Goal: Task Accomplishment & Management: Manage account settings

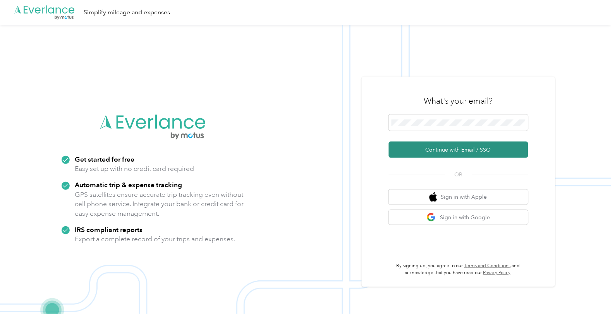
click at [459, 148] on button "Continue with Email / SSO" at bounding box center [458, 150] width 139 height 16
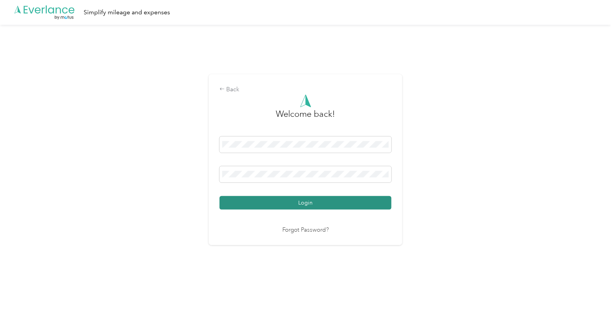
click at [326, 198] on button "Login" at bounding box center [306, 203] width 172 height 14
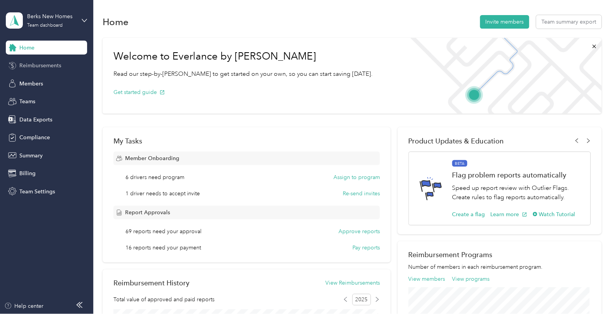
click at [40, 61] on div "Reimbursements" at bounding box center [46, 66] width 81 height 14
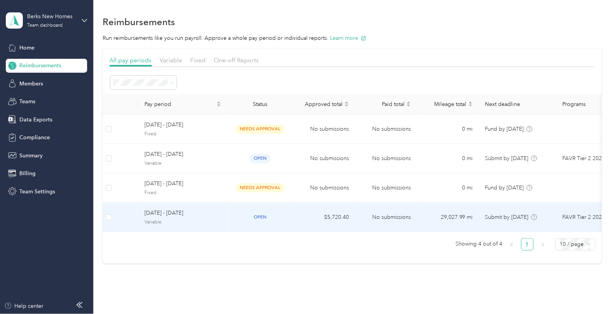
click at [198, 220] on span "Variable" at bounding box center [182, 222] width 77 height 7
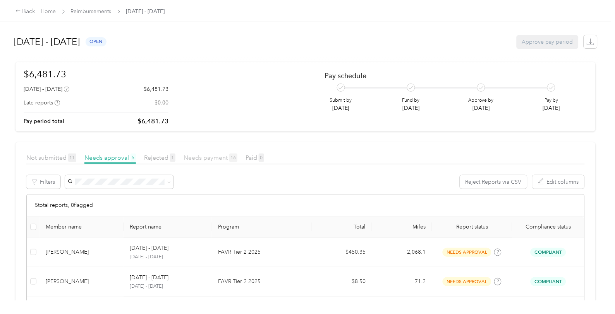
click at [214, 156] on span "Needs payment 16" at bounding box center [211, 157] width 54 height 7
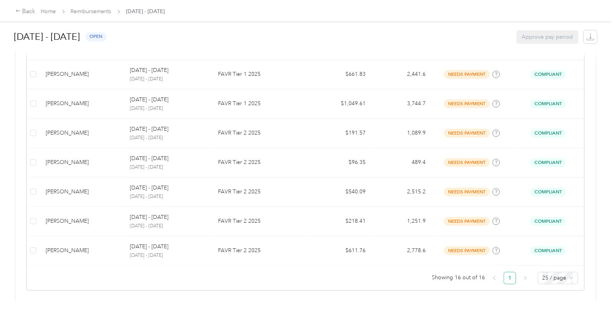
scroll to position [450, 0]
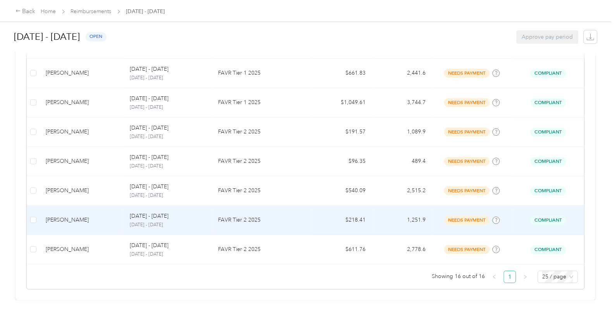
click at [102, 216] on div "[PERSON_NAME]" at bounding box center [82, 220] width 72 height 9
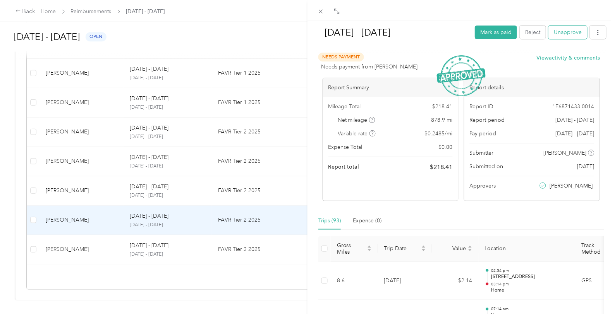
click at [559, 33] on button "Unapprove" at bounding box center [567, 33] width 39 height 14
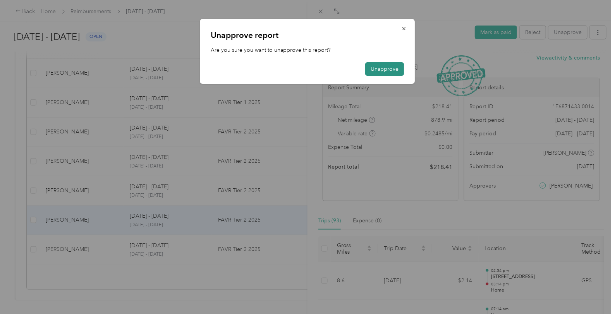
click at [388, 66] on button "Unapprove" at bounding box center [384, 69] width 39 height 14
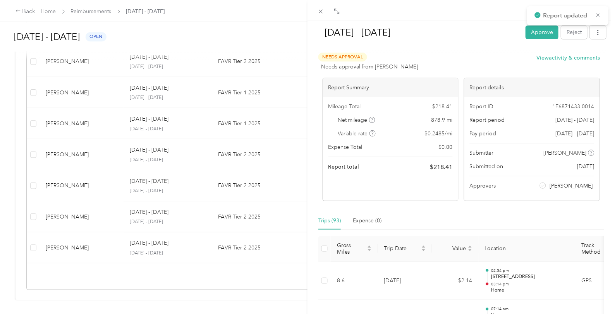
scroll to position [421, 0]
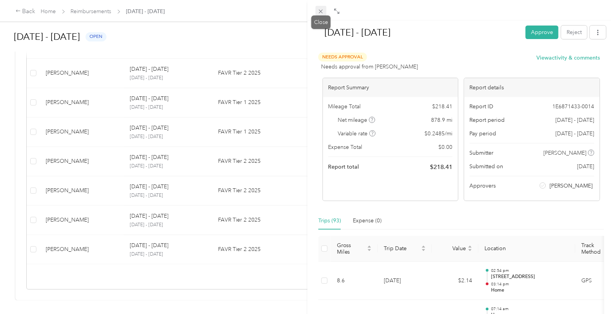
click at [322, 10] on icon at bounding box center [320, 11] width 7 height 7
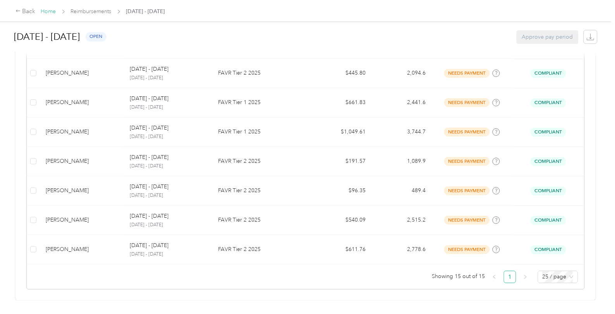
click at [48, 12] on link "Home" at bounding box center [48, 11] width 15 height 7
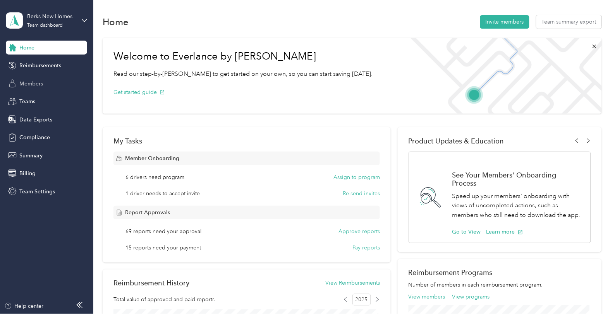
click at [29, 81] on span "Members" at bounding box center [31, 84] width 24 height 8
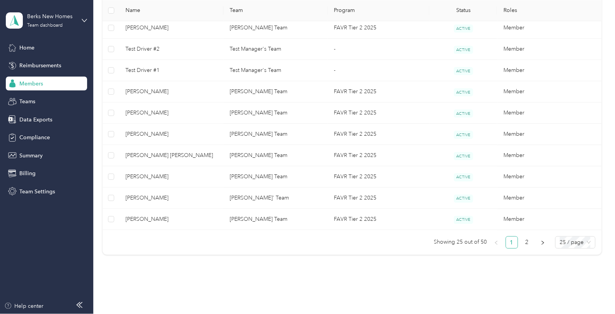
scroll to position [501, 0]
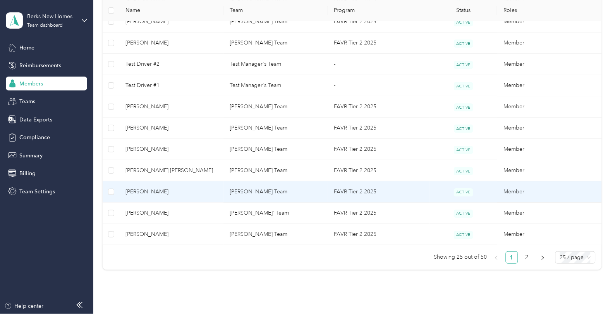
click at [172, 191] on span "[PERSON_NAME]" at bounding box center [171, 192] width 92 height 9
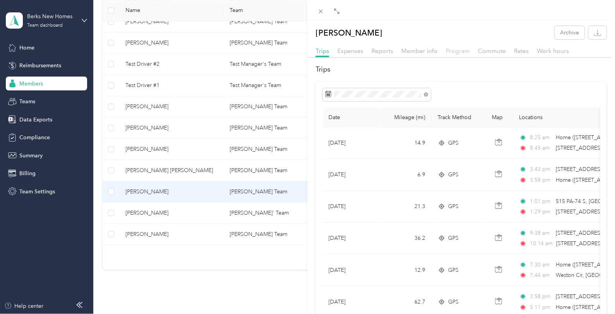
click at [458, 50] on span "Program" at bounding box center [458, 50] width 24 height 7
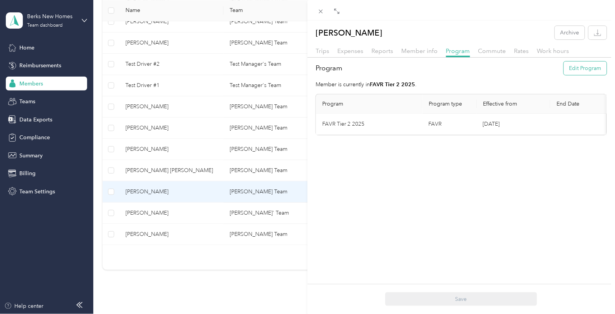
click at [584, 66] on button "Edit Program" at bounding box center [585, 69] width 43 height 14
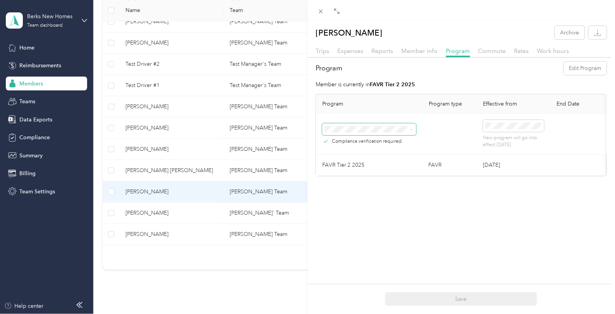
click at [411, 129] on icon at bounding box center [411, 129] width 3 height 3
click at [378, 224] on span "FAVR Tier 1 2025 (FAVR)" at bounding box center [358, 227] width 60 height 7
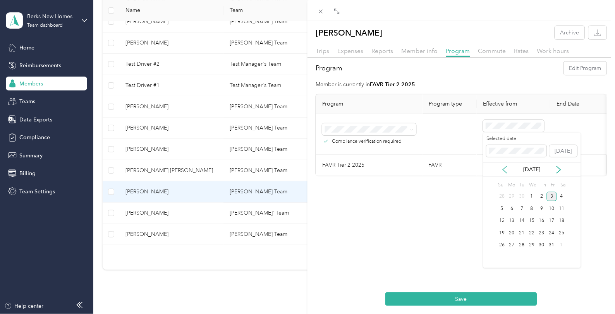
click at [506, 168] on icon at bounding box center [505, 170] width 8 height 8
click at [511, 194] on div "1" at bounding box center [512, 197] width 10 height 10
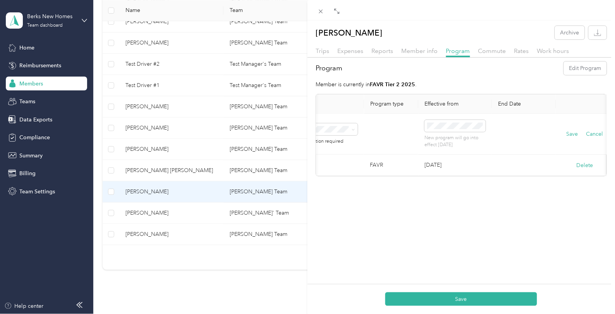
scroll to position [0, 66]
click at [564, 134] on button "Save" at bounding box center [565, 134] width 12 height 9
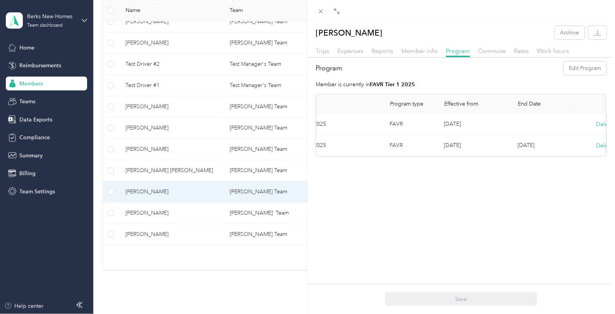
scroll to position [0, 0]
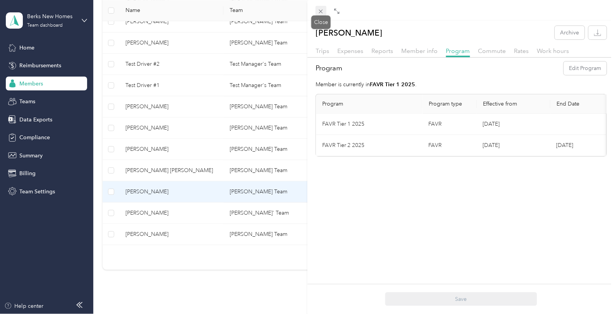
click at [319, 14] on icon at bounding box center [320, 11] width 7 height 7
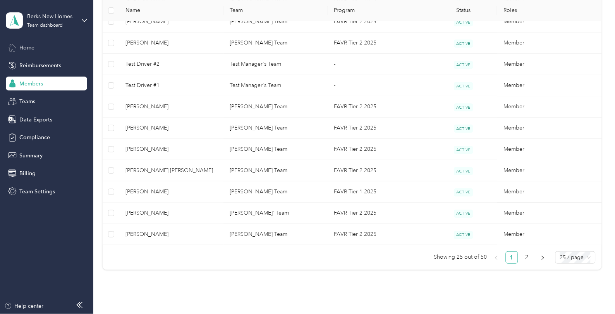
click at [18, 46] on div "Home" at bounding box center [46, 48] width 81 height 14
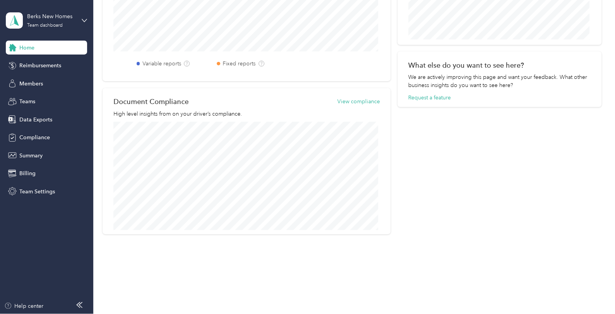
scroll to position [366, 0]
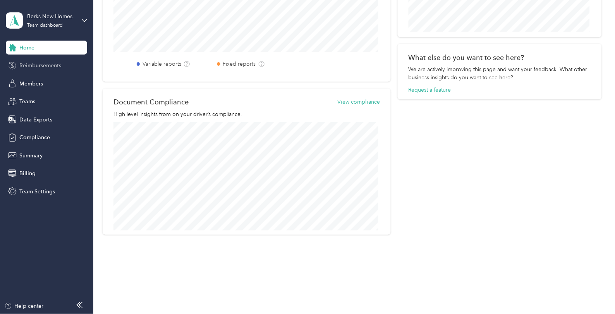
click at [49, 60] on div "Reimbursements" at bounding box center [46, 66] width 81 height 14
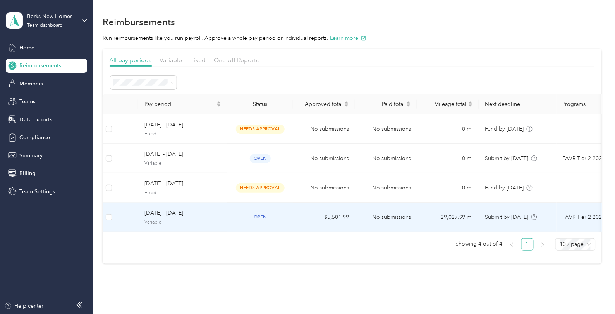
click at [177, 223] on span "Variable" at bounding box center [182, 222] width 77 height 7
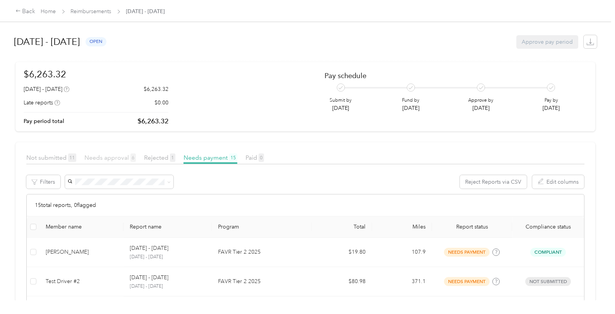
click at [114, 158] on span "Needs approval 6" at bounding box center [109, 157] width 51 height 7
click at [41, 156] on span "Not submitted 11" at bounding box center [51, 157] width 50 height 7
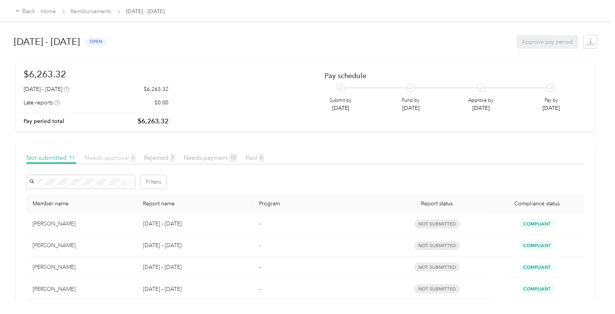
click at [119, 159] on span "Needs approval 6" at bounding box center [109, 157] width 51 height 7
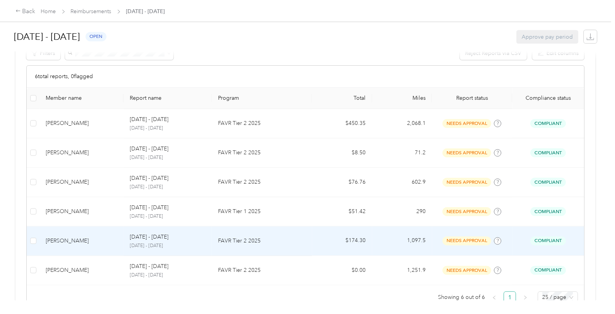
scroll to position [156, 0]
